Goal: Transaction & Acquisition: Purchase product/service

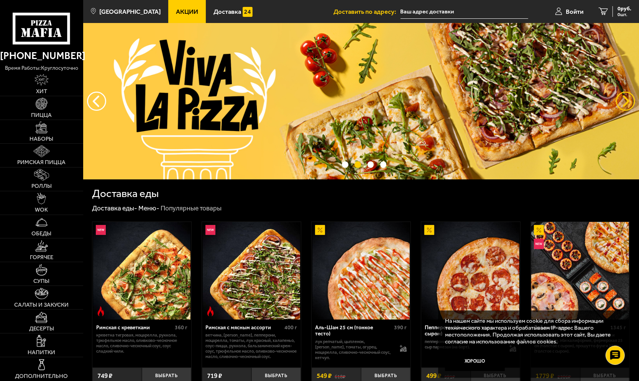
click at [629, 104] on button "предыдущий" at bounding box center [625, 101] width 19 height 19
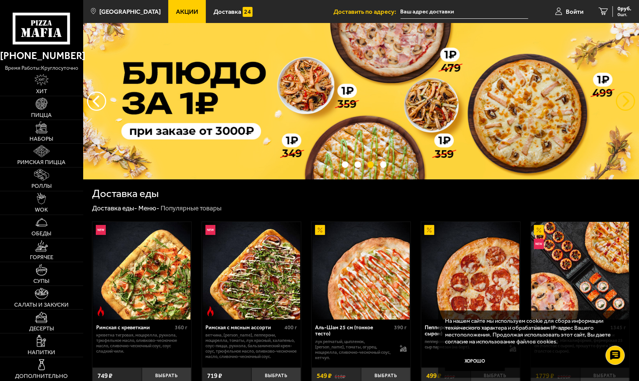
click at [626, 103] on button "предыдущий" at bounding box center [625, 101] width 19 height 19
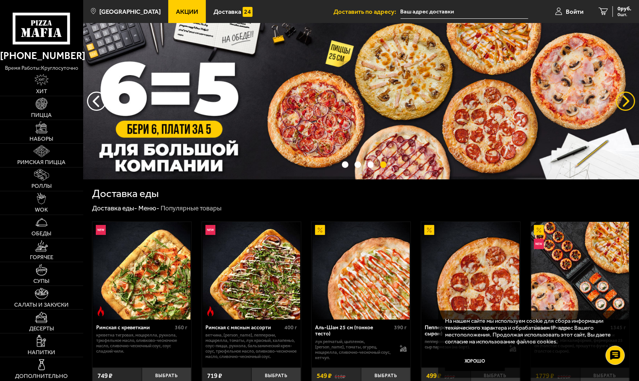
click at [626, 103] on button "предыдущий" at bounding box center [625, 101] width 19 height 19
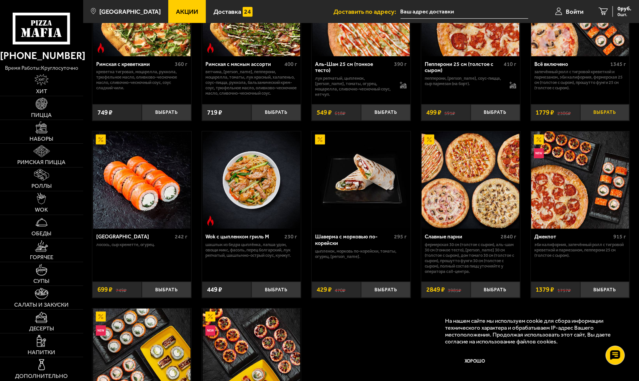
scroll to position [306, 0]
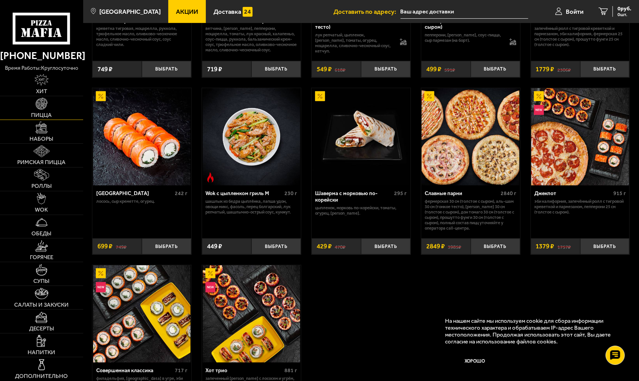
click at [49, 110] on link "Пицца" at bounding box center [41, 107] width 83 height 23
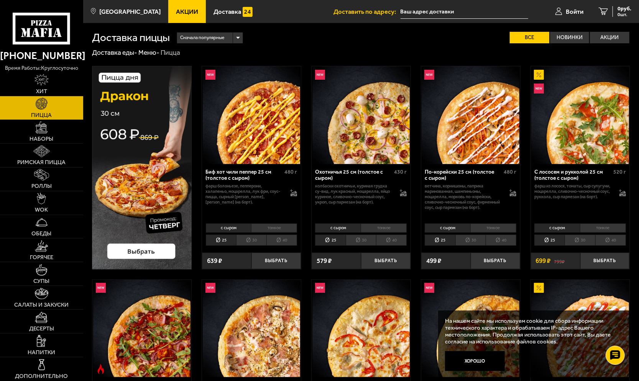
click at [138, 185] on img at bounding box center [142, 167] width 100 height 203
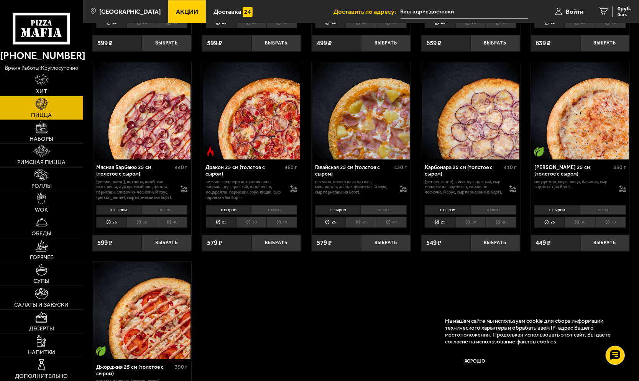
scroll to position [1264, 0]
